Goal: Task Accomplishment & Management: Use online tool/utility

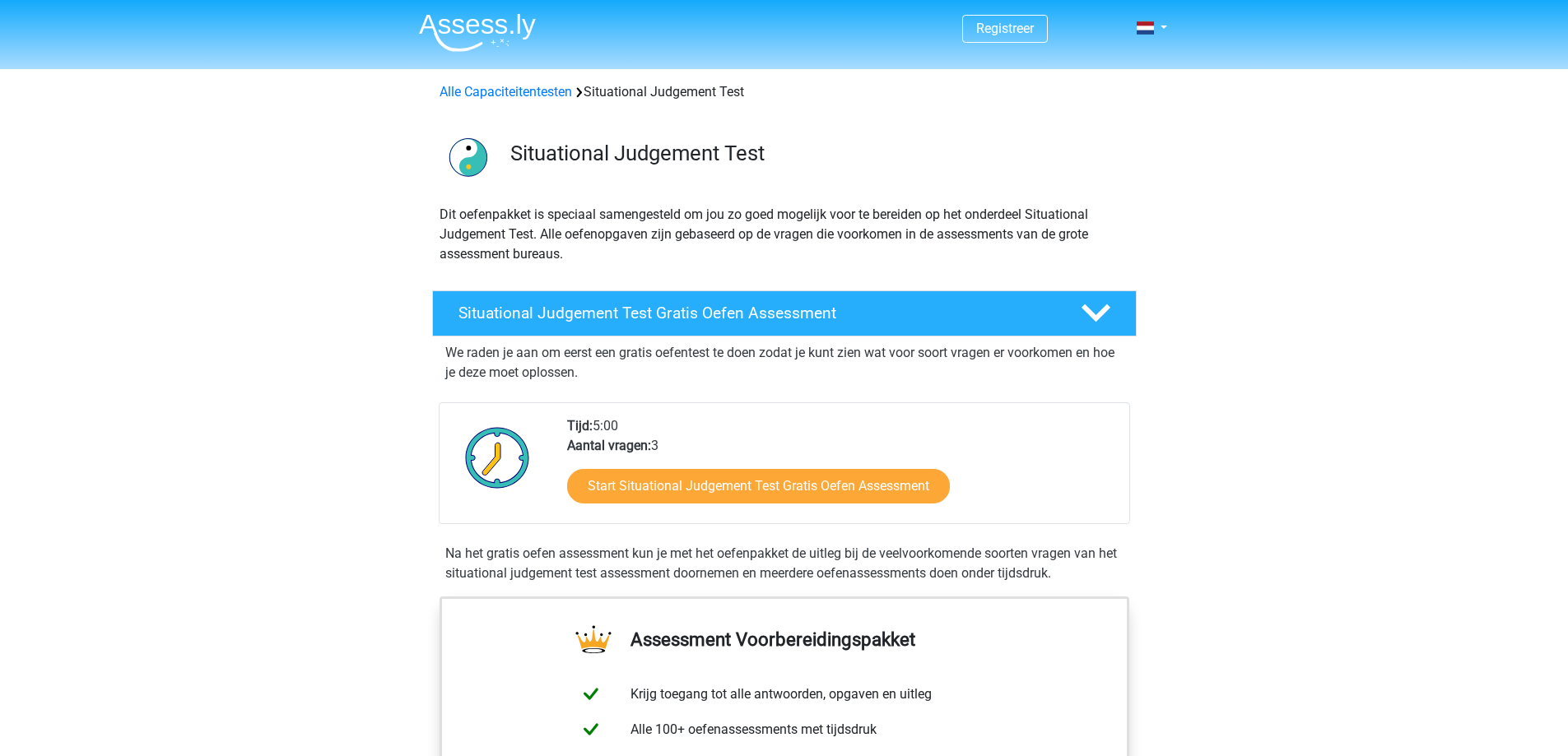
scroll to position [247, 0]
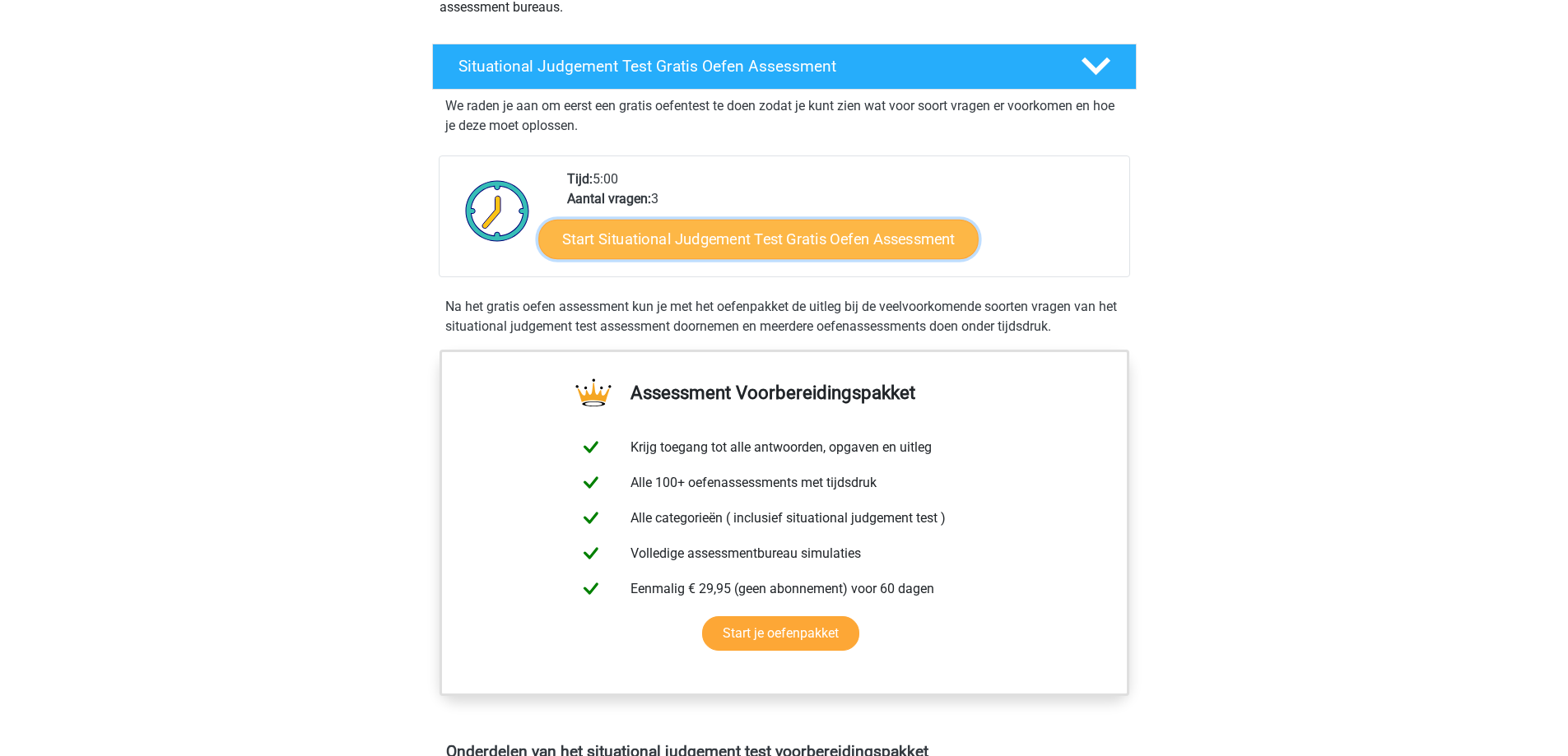
click at [770, 242] on link "Start Situational Judgement Test Gratis Oefen Assessment" at bounding box center [758, 240] width 440 height 39
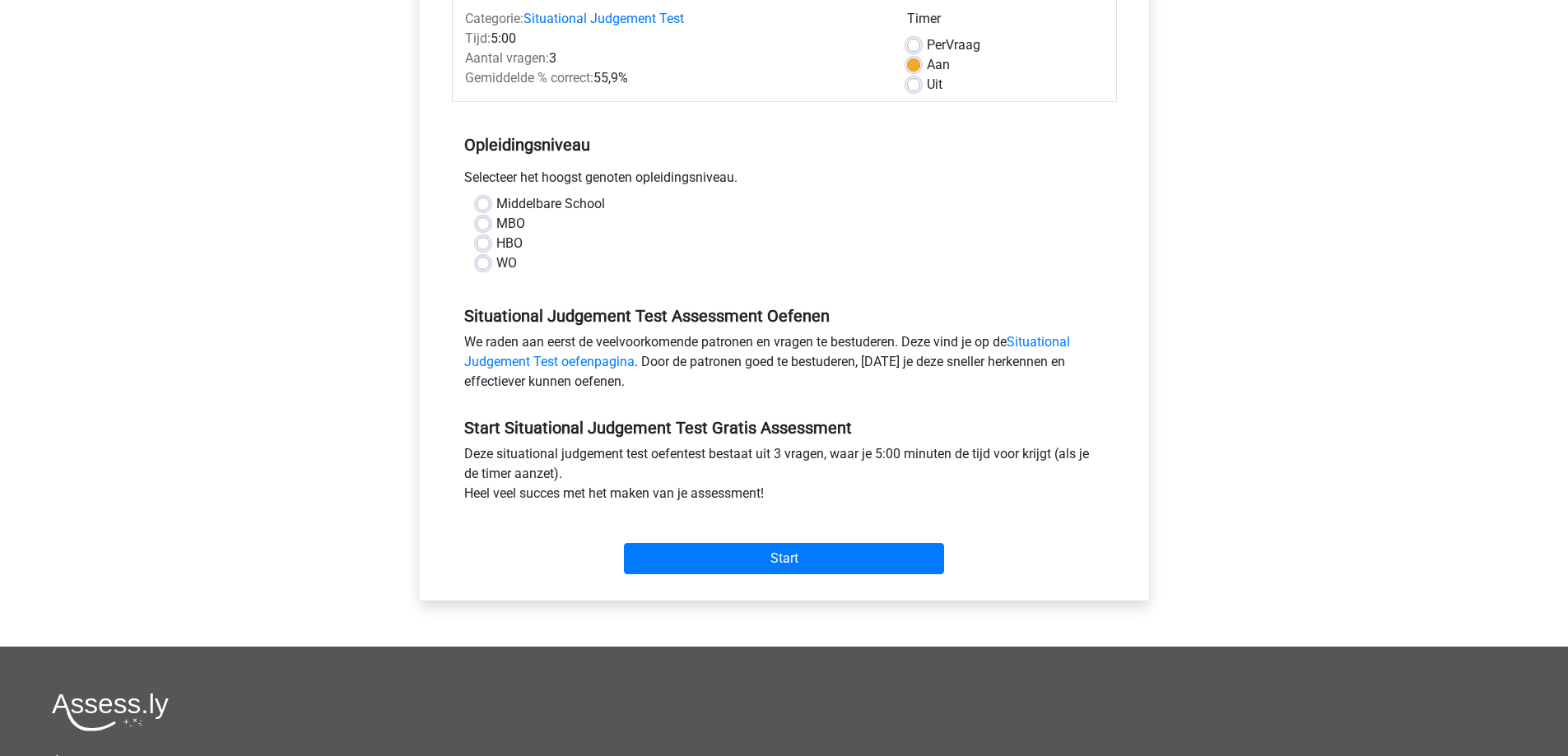
scroll to position [247, 0]
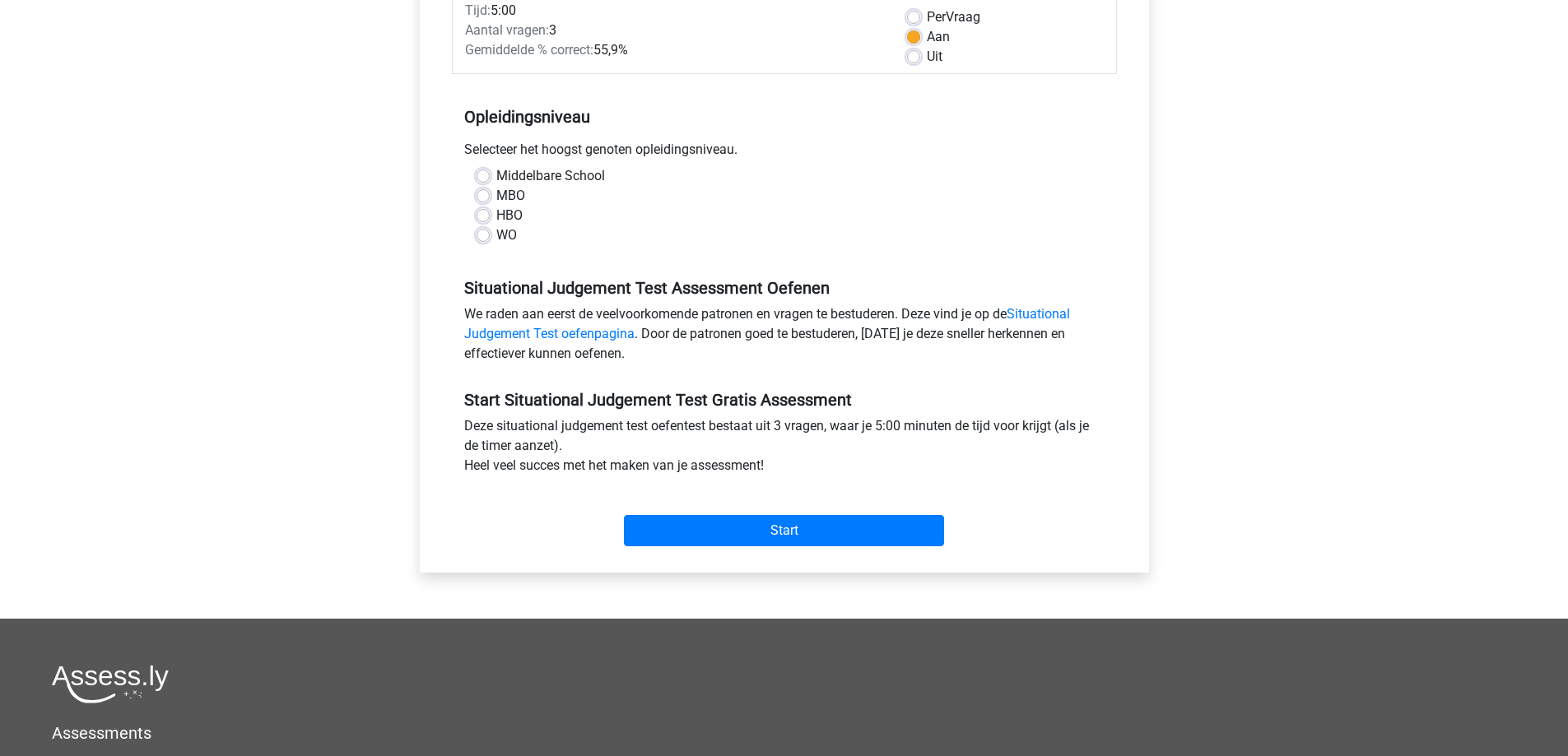
click at [531, 174] on label "Middelbare School" at bounding box center [550, 176] width 109 height 20
click at [490, 174] on input "Middelbare School" at bounding box center [483, 175] width 13 height 17
radio input "true"
click at [861, 512] on div "Start" at bounding box center [784, 517] width 666 height 58
click at [863, 535] on input "Start" at bounding box center [784, 530] width 320 height 31
